Goal: Task Accomplishment & Management: Manage account settings

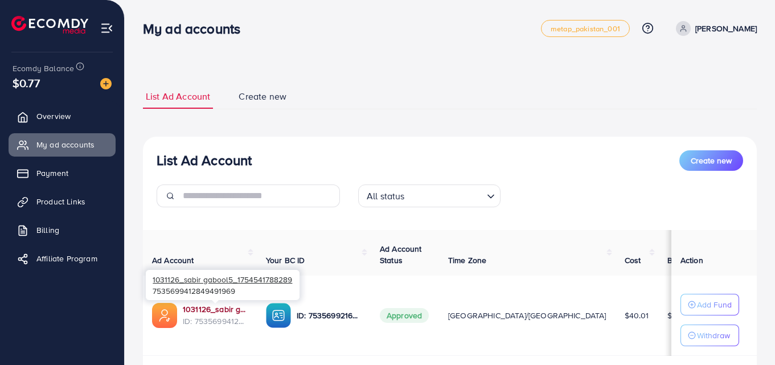
click at [214, 308] on link "1031126_sabir gabool5_1754541788289" at bounding box center [215, 309] width 65 height 11
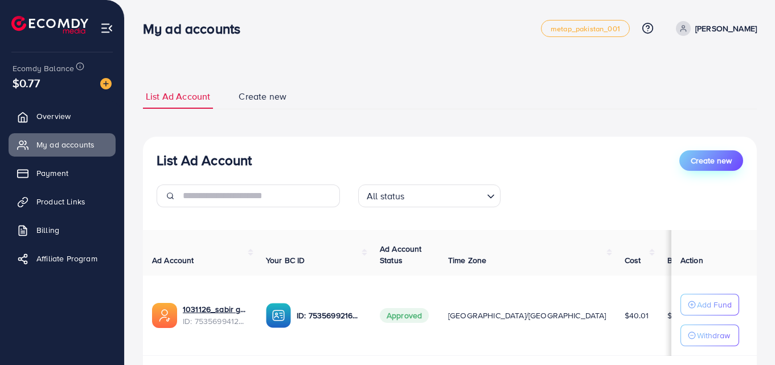
click at [693, 156] on span "Create new" at bounding box center [711, 160] width 41 height 11
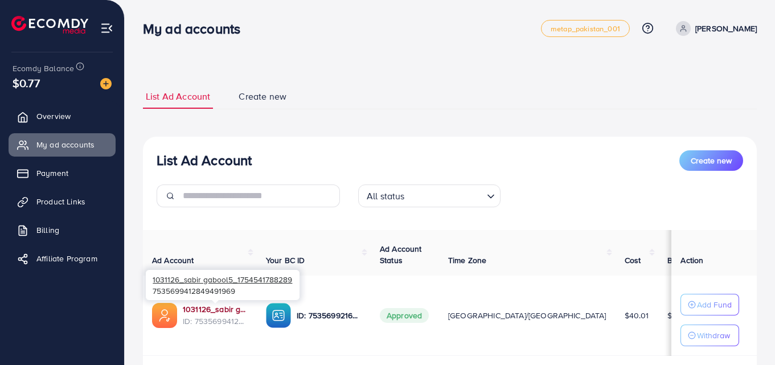
click at [204, 308] on link "1031126_sabir gabool5_1754541788289" at bounding box center [215, 309] width 65 height 11
